Goal: Transaction & Acquisition: Purchase product/service

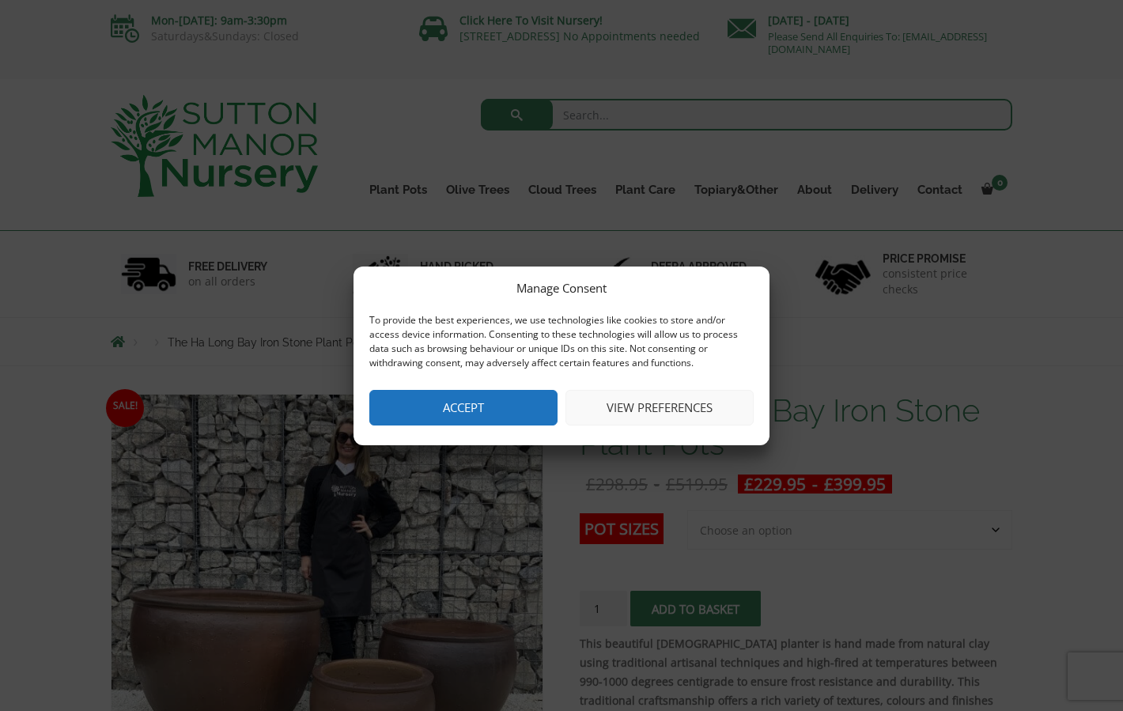
click at [446, 402] on button "Accept" at bounding box center [463, 408] width 188 height 36
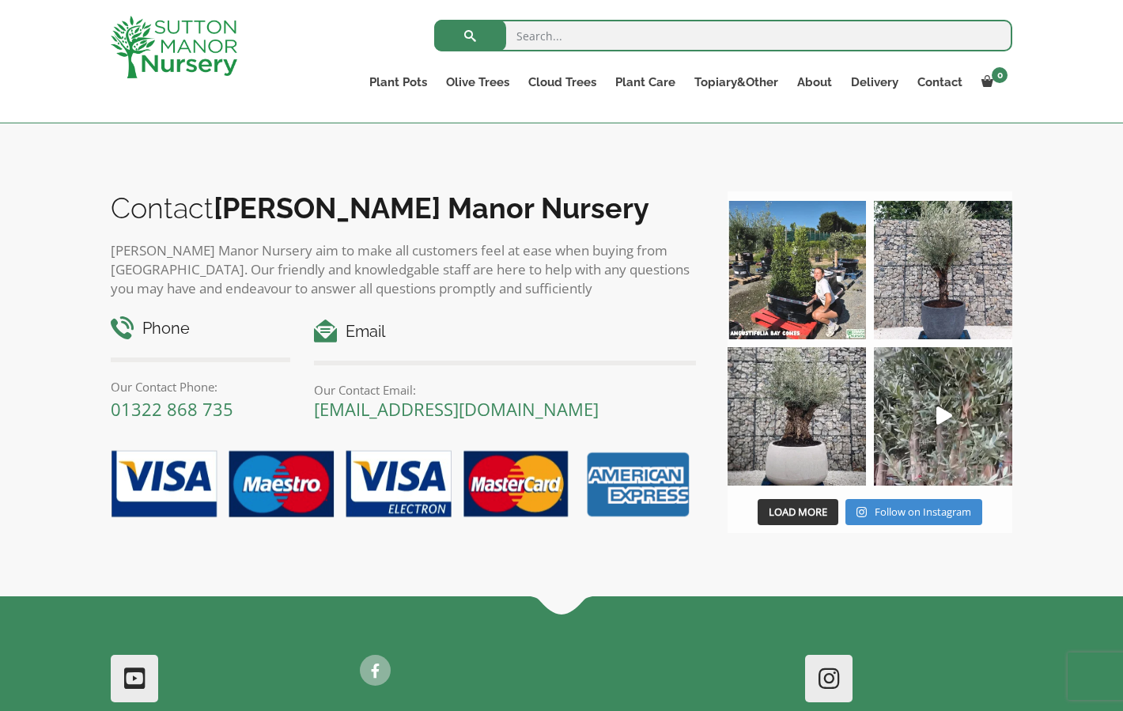
scroll to position [2169, 0]
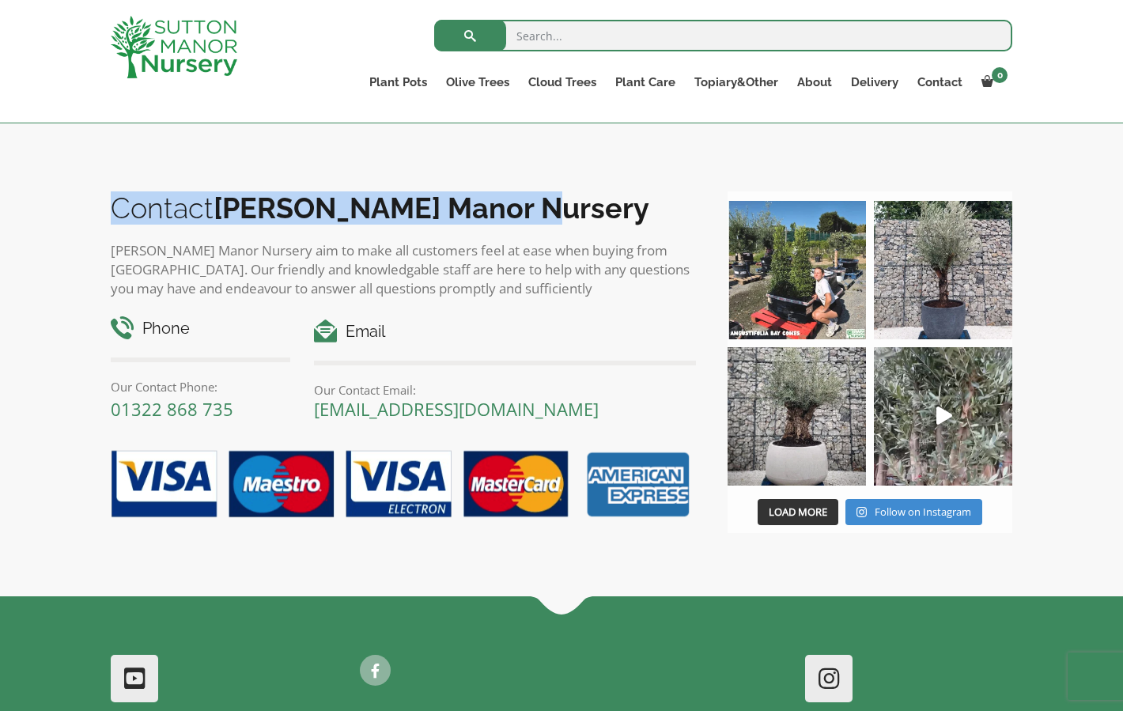
drag, startPoint x: 542, startPoint y: 201, endPoint x: 190, endPoint y: 181, distance: 353.2
click at [190, 181] on div "Contact Sutton Manor Nursery Sutton Manor Nursery aim to make all customers fee…" at bounding box center [407, 354] width 617 height 348
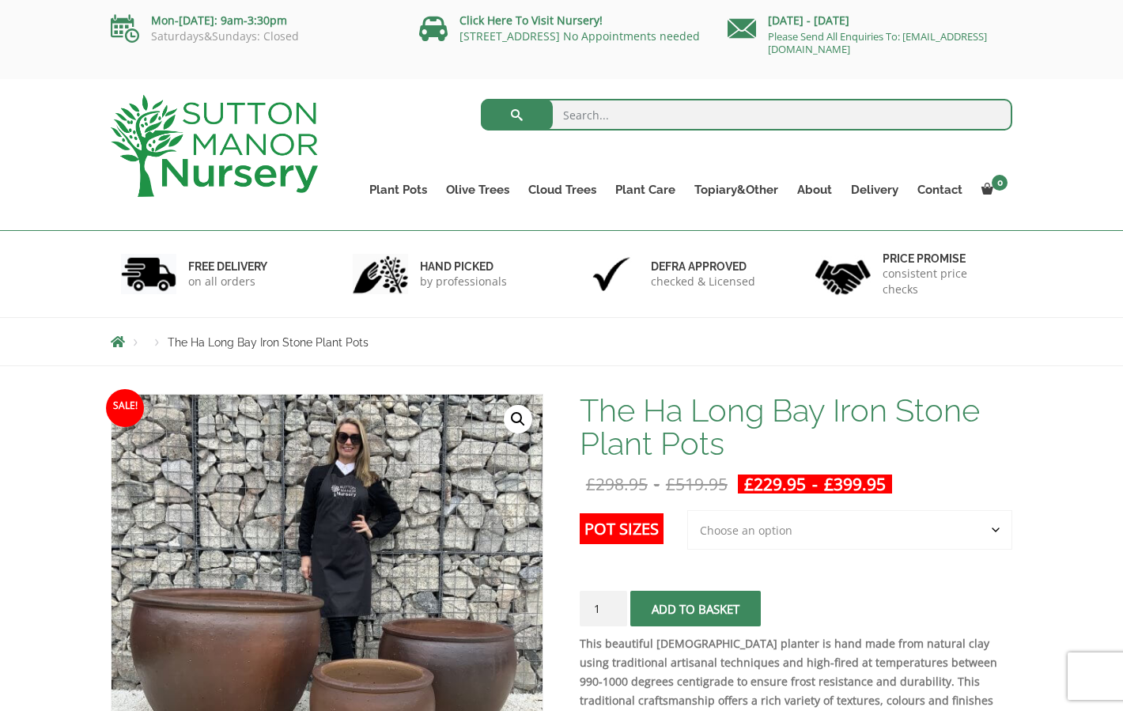
scroll to position [184, 0]
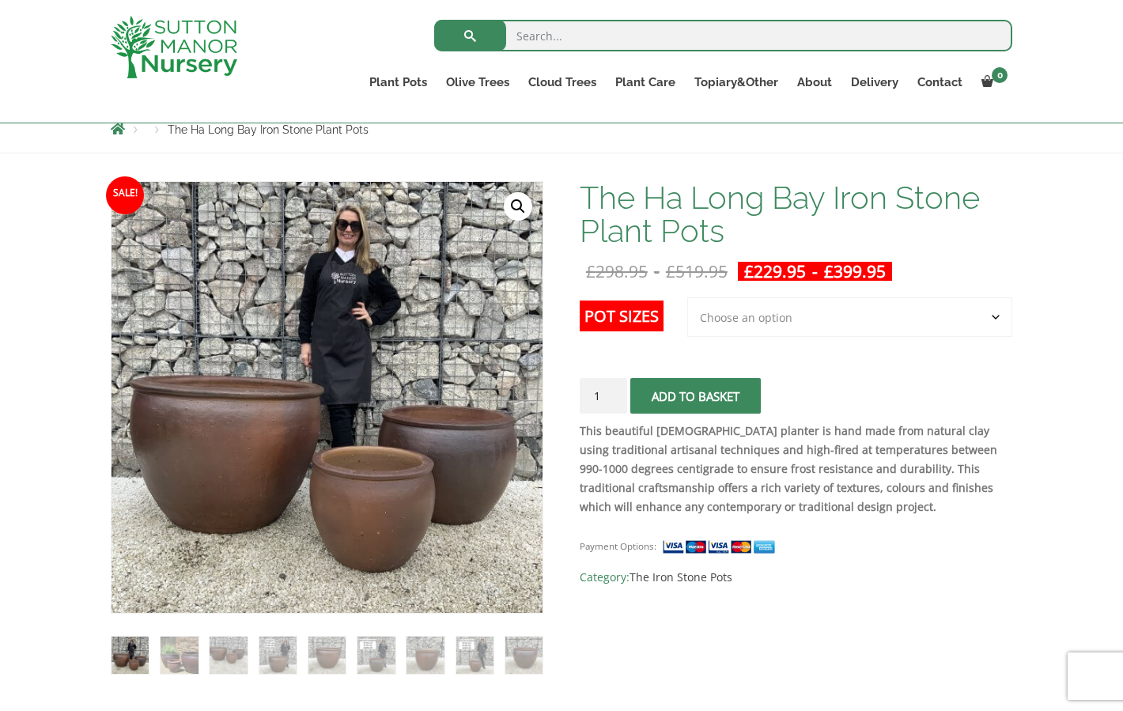
select select "Largest pot In The Picture"
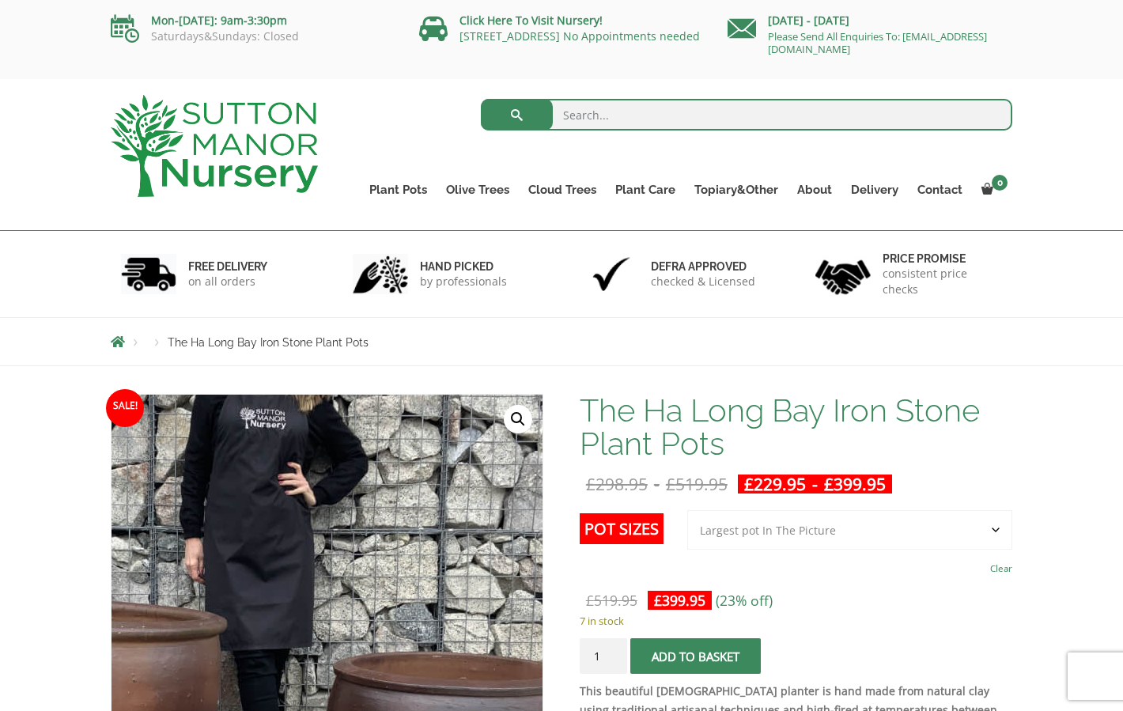
scroll to position [0, 0]
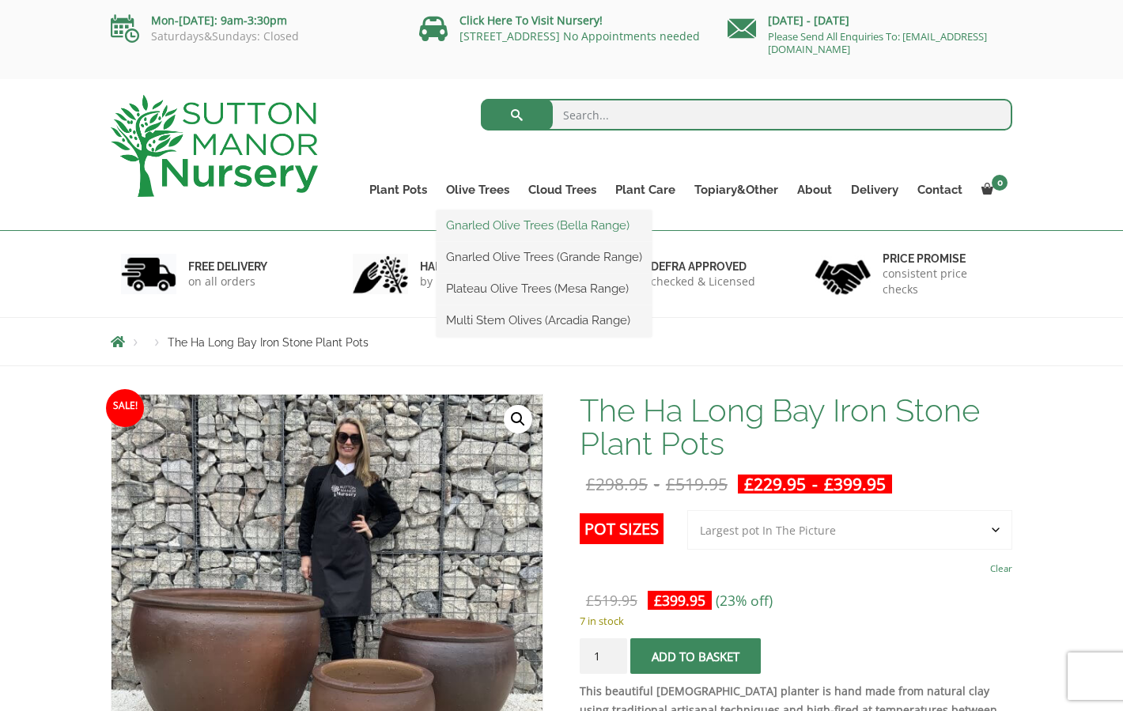
click at [533, 218] on link "Gnarled Olive Trees (Bella Range)" at bounding box center [543, 225] width 215 height 24
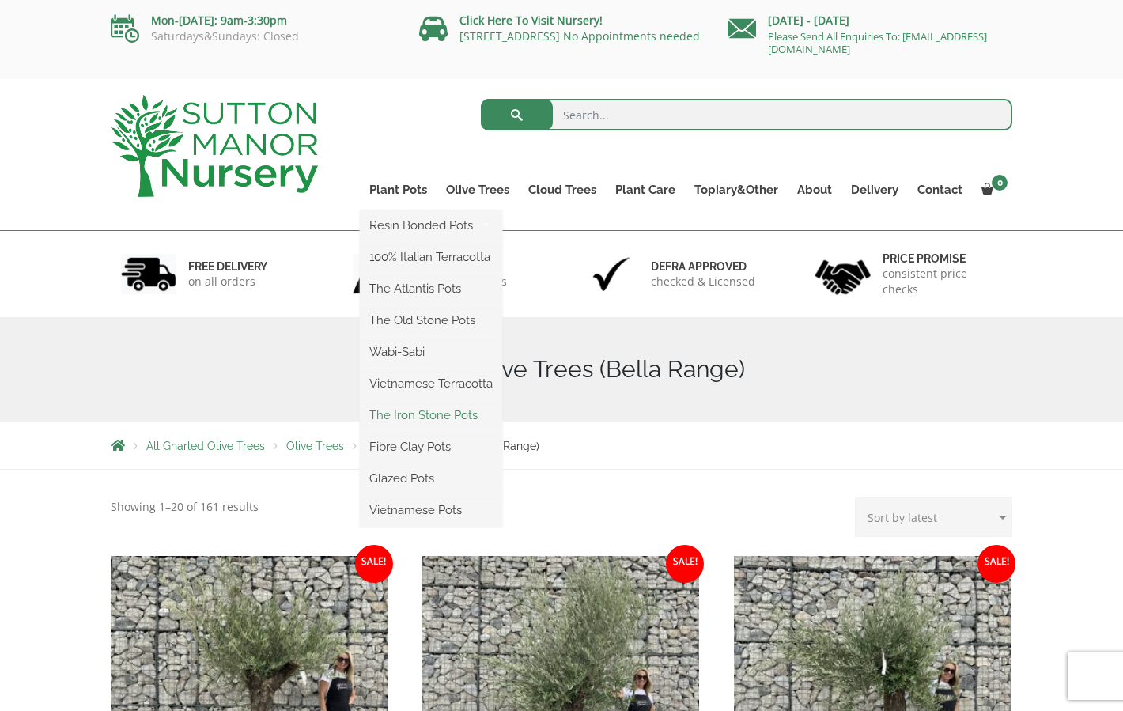
click at [444, 417] on link "The Iron Stone Pots" at bounding box center [431, 415] width 142 height 24
